Goal: Communication & Community: Answer question/provide support

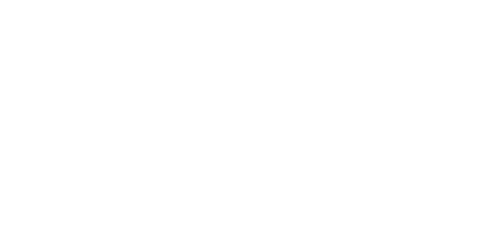
click at [153, 54] on div at bounding box center [241, 120] width 482 height 240
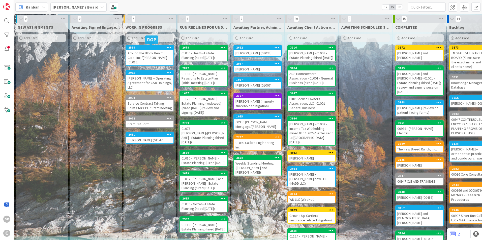
click at [148, 55] on div "Around the Block Health Care, Inc./[PERSON_NAME] (01018)" at bounding box center [149, 58] width 47 height 16
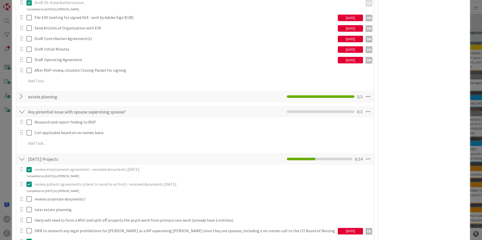
scroll to position [146, 0]
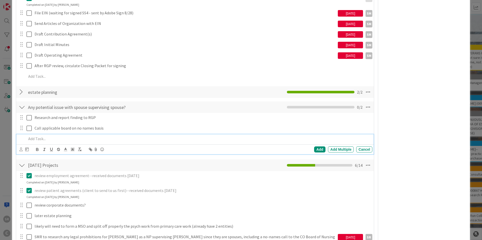
click at [41, 140] on p at bounding box center [198, 139] width 344 height 6
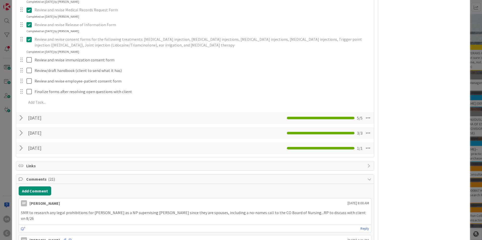
scroll to position [405, 0]
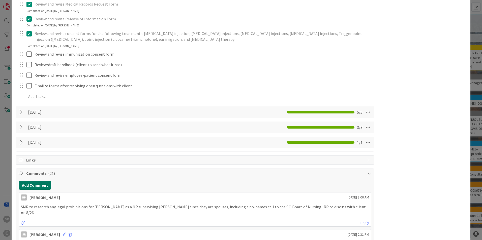
click at [36, 182] on button "Add Comment" at bounding box center [35, 185] width 33 height 9
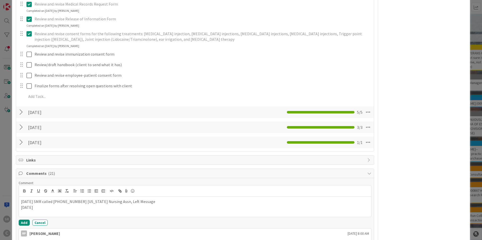
drag, startPoint x: 39, startPoint y: 201, endPoint x: 130, endPoint y: 218, distance: 92.2
click at [39, 201] on p "[DATE] SMR called [PHONE_NUMBER] [US_STATE] Nursing Assn, Left Message" at bounding box center [195, 202] width 348 height 6
drag, startPoint x: 49, startPoint y: 210, endPoint x: 43, endPoint y: 207, distance: 6.4
click at [48, 209] on p "[DATE]" at bounding box center [195, 208] width 348 height 6
click at [59, 209] on p "[DATE] at" at bounding box center [195, 208] width 348 height 6
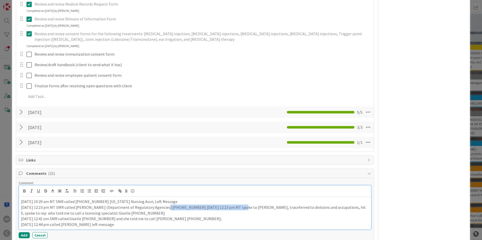
drag, startPoint x: 158, startPoint y: 207, endPoint x: 227, endPoint y: 208, distance: 68.6
click at [227, 208] on p "[DATE] 12:23 pm MT SMR called [PERSON_NAME] (Department of Regulatory Agencies)…" at bounding box center [195, 210] width 348 height 11
drag, startPoint x: 213, startPoint y: 209, endPoint x: 197, endPoint y: 207, distance: 15.7
click at [197, 207] on p "[DATE] 12:23 pm MT SMR called [PERSON_NAME] (Department of Regulatory Agencies)…" at bounding box center [195, 210] width 348 height 11
click at [322, 207] on p "[DATE] 12:23 pm MT SMR called [PERSON_NAME] (Department of Regulatory Agencies)…" at bounding box center [195, 210] width 348 height 11
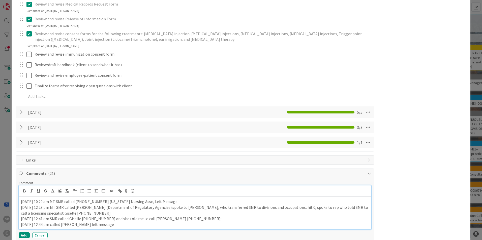
drag, startPoint x: 338, startPoint y: 208, endPoint x: 356, endPoint y: 216, distance: 19.4
click at [339, 208] on p "[DATE] 12:23 pm MT SMR called [PERSON_NAME] (Department of Regulatory Agencies)…" at bounding box center [195, 210] width 348 height 11
click at [90, 214] on p "[DATE] 12:23 pm MT SMR called [PERSON_NAME] (Department of Regulatory Agencies)…" at bounding box center [195, 210] width 348 height 11
drag, startPoint x: 56, startPoint y: 219, endPoint x: 71, endPoint y: 232, distance: 20.9
click at [55, 218] on p "[DATE] 12:41 om SMR called Giselle [PHONE_NUMBER] and she told me to call [PERS…" at bounding box center [195, 219] width 348 height 6
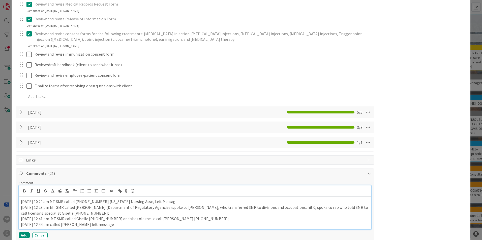
drag, startPoint x: 60, startPoint y: 219, endPoint x: 114, endPoint y: 232, distance: 55.3
click at [121, 218] on p "[DATE] 12:41 pm MT SMR called Giselle [PHONE_NUMBER] and she told me to call [P…" at bounding box center [195, 219] width 348 height 6
drag, startPoint x: 207, startPoint y: 218, endPoint x: 246, endPoint y: 239, distance: 44.2
click at [350, 216] on p "[DATE] 12:41 pm MT SMR called Giselle [PHONE_NUMBER], and she told me to call […" at bounding box center [195, 219] width 348 height 6
click at [132, 226] on p "[DATE] 12:44 pm called [PERSON_NAME] left message" at bounding box center [195, 225] width 348 height 6
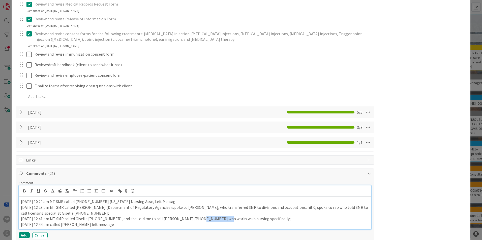
drag, startPoint x: 184, startPoint y: 220, endPoint x: 207, endPoint y: 220, distance: 22.7
click at [207, 220] on p "[DATE] 12:41 pm MT SMR called Giselle [PHONE_NUMBER], and she told me to call […" at bounding box center [195, 219] width 348 height 6
copy p "[PHONE_NUMBER]"
click at [95, 226] on p "[DATE] 12:44 pm called [PERSON_NAME] left message" at bounding box center [195, 225] width 348 height 6
click at [60, 224] on p "[DATE] 12:44 pm called [PERSON_NAME] left message" at bounding box center [195, 225] width 348 height 6
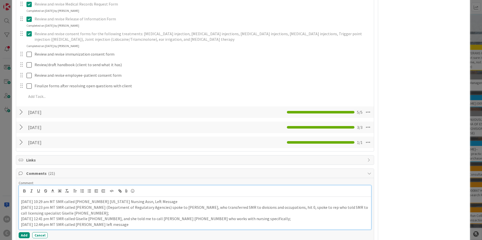
click at [109, 224] on p "[DATE] 12:44 pm MT SMR called [PERSON_NAME] left message" at bounding box center [195, 225] width 348 height 6
click at [196, 227] on p "[DATE] 12:44 pm MT SMR called [PERSON_NAME] [PHONE_NUMBER] and left message" at bounding box center [195, 225] width 348 height 6
drag, startPoint x: 26, startPoint y: 235, endPoint x: 16, endPoint y: 240, distance: 11.2
click at [26, 235] on button "Add" at bounding box center [24, 236] width 11 height 6
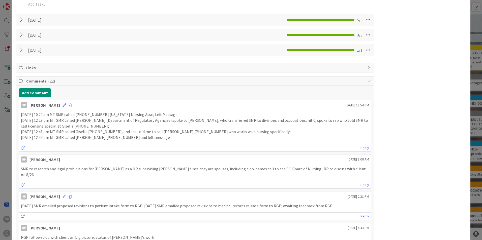
scroll to position [490, 0]
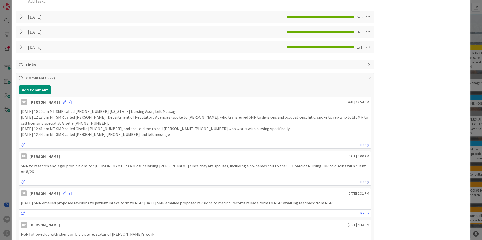
click at [360, 179] on link "Reply" at bounding box center [364, 182] width 9 height 6
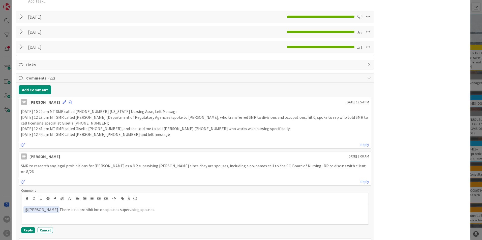
click at [56, 207] on p "﻿ @ [PERSON_NAME] ﻿ There is no prohibition on spouses supervising spouses." at bounding box center [194, 210] width 343 height 7
click at [235, 207] on p "﻿ @ [PERSON_NAME] ﻿ I researched [US_STATE] nursing rules and regs, and there i…" at bounding box center [194, 210] width 343 height 7
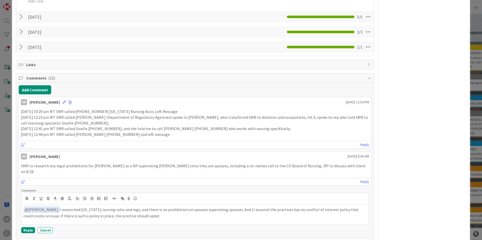
drag, startPoint x: 151, startPoint y: 212, endPoint x: 182, endPoint y: 207, distance: 31.4
click at [161, 209] on p "﻿ @ [PERSON_NAME] ﻿ I researched [US_STATE] nursing rules and regs, and there i…" at bounding box center [194, 213] width 343 height 12
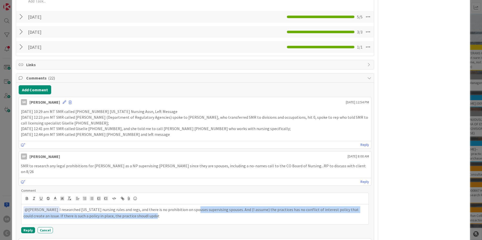
click at [191, 208] on p "﻿ @ [PERSON_NAME] ﻿ I researched [US_STATE] nursing rules and regs, and there i…" at bounding box center [194, 213] width 343 height 12
click at [214, 214] on div "﻿ @ [PERSON_NAME] ﻿ I researched [US_STATE] nursing rules and regs, and there i…" at bounding box center [194, 215] width 347 height 20
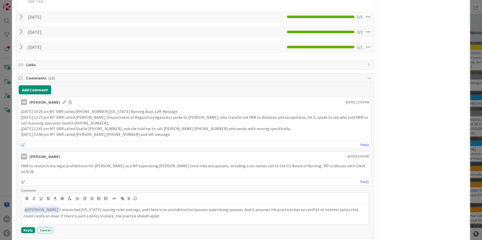
drag, startPoint x: 234, startPoint y: 206, endPoint x: 221, endPoint y: 211, distance: 14.0
click at [223, 211] on p "﻿ @ [PERSON_NAME] ﻿ I researched [US_STATE] nursing rules and regs, and there i…" at bounding box center [194, 213] width 343 height 12
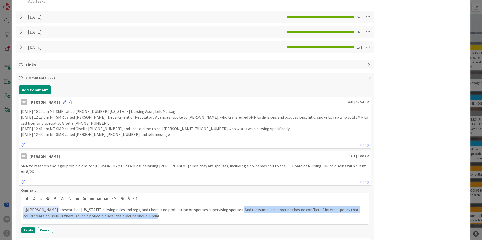
drag, startPoint x: 147, startPoint y: 212, endPoint x: 232, endPoint y: 196, distance: 86.6
click at [232, 196] on div "﻿ @ [PERSON_NAME] ﻿ I researched [US_STATE] nursing rules and regs, and there i…" at bounding box center [194, 209] width 347 height 32
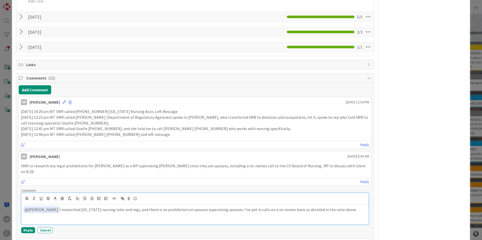
click at [118, 210] on div "﻿ @ [PERSON_NAME] ﻿ I researched [US_STATE] nursing rules and regs, and there i…" at bounding box center [194, 215] width 347 height 20
click at [342, 207] on p "﻿ @ [PERSON_NAME] ﻿ I researched [US_STATE] nursing rules and regs, and there i…" at bounding box center [194, 210] width 343 height 7
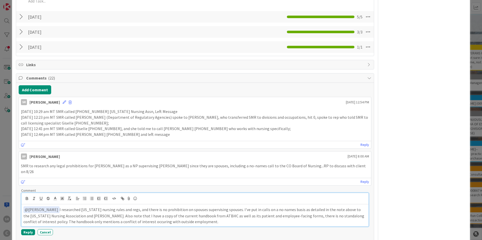
click at [156, 207] on p "﻿ @ [PERSON_NAME] ﻿ I researched [US_STATE] nursing rules and regs, and there i…" at bounding box center [194, 216] width 343 height 18
drag, startPoint x: 245, startPoint y: 204, endPoint x: 248, endPoint y: 207, distance: 4.6
click at [245, 207] on p "﻿ @ [PERSON_NAME] ﻿ I researched [US_STATE] nursing rules and regs, and there i…" at bounding box center [194, 216] width 343 height 18
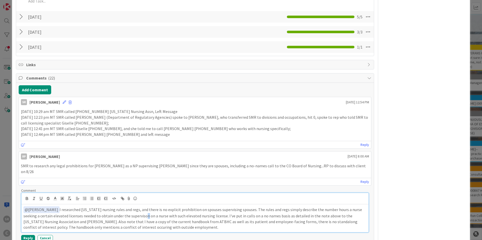
drag, startPoint x: 135, startPoint y: 211, endPoint x: 131, endPoint y: 211, distance: 3.5
click at [132, 211] on p "﻿ @ [PERSON_NAME] ﻿ I researched [US_STATE] nursing rules and regs, and there i…" at bounding box center [194, 219] width 343 height 24
drag, startPoint x: 67, startPoint y: 212, endPoint x: 90, endPoint y: 221, distance: 24.5
click at [67, 211] on p "﻿ @ [PERSON_NAME] ﻿ I researched [US_STATE] nursing rules and regs, and there i…" at bounding box center [194, 219] width 343 height 24
click at [79, 211] on p "﻿ @ [PERSON_NAME] ﻿ I researched [US_STATE] nursing rules and regs, and there i…" at bounding box center [194, 219] width 343 height 24
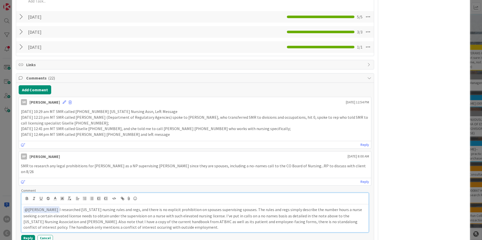
drag, startPoint x: 135, startPoint y: 210, endPoint x: 243, endPoint y: 227, distance: 108.9
click at [135, 211] on p "﻿ @ [PERSON_NAME] ﻿ I researched [US_STATE] nursing rules and regs, and there i…" at bounding box center [194, 219] width 343 height 24
click at [291, 217] on p "﻿ @ [PERSON_NAME] ﻿ I researched [US_STATE] nursing rules and regs, and there i…" at bounding box center [194, 219] width 343 height 24
click at [146, 223] on p "﻿ @ [PERSON_NAME] ﻿ I researched [US_STATE] nursing rules and regs, and there i…" at bounding box center [194, 219] width 343 height 24
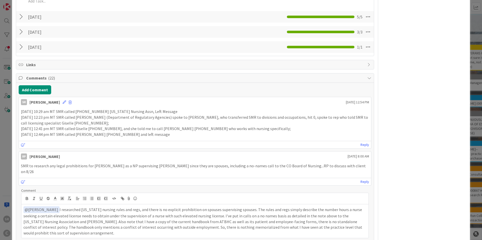
drag, startPoint x: 478, startPoint y: 93, endPoint x: 480, endPoint y: 102, distance: 8.8
click at [480, 102] on div "ID 2580 [PERSON_NAME]'s Board WORK IN PROGRESS Title 47 / 128 Around the Block …" at bounding box center [241, 120] width 482 height 240
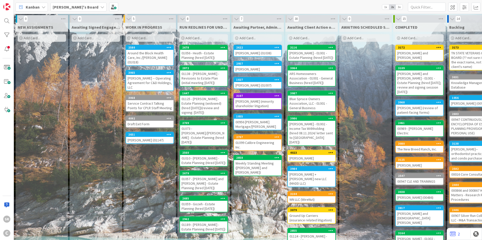
click at [154, 57] on div "Around the Block Health Care, Inc./[PERSON_NAME] (01018)" at bounding box center [149, 58] width 47 height 16
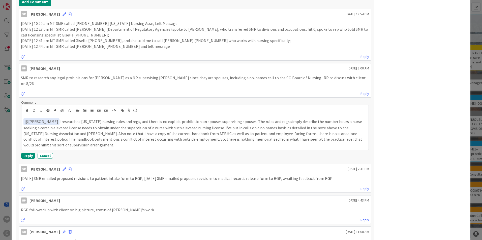
scroll to position [579, 0]
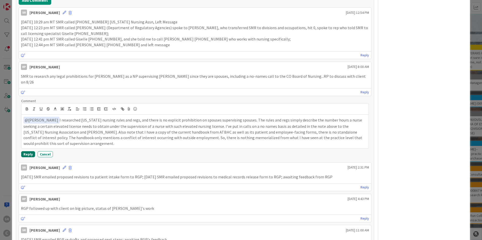
click at [31, 151] on button "Reply" at bounding box center [28, 154] width 14 height 6
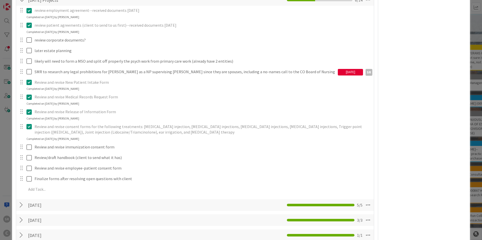
scroll to position [299, 0]
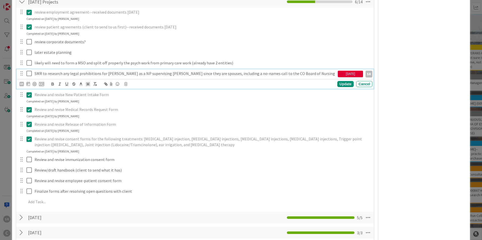
click at [30, 75] on icon at bounding box center [28, 74] width 5 height 6
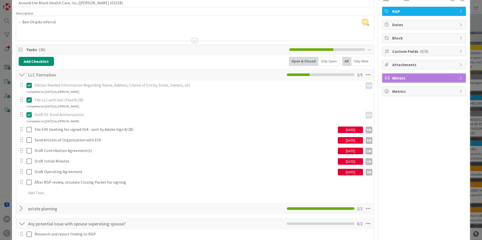
scroll to position [3, 0]
